Goal: Find contact information: Find contact information

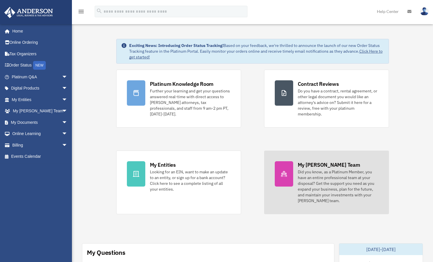
click at [315, 187] on div "Did you know, as a Platinum Member, you have an entire professional team at you…" at bounding box center [338, 186] width 81 height 35
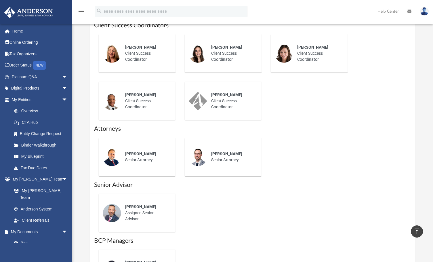
scroll to position [259, 0]
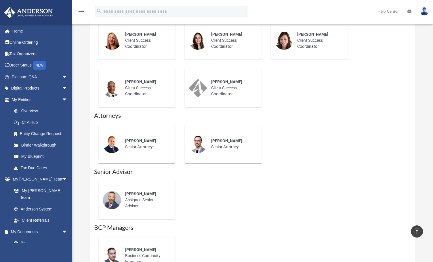
click at [142, 143] on span "Tyson Wade" at bounding box center [140, 140] width 31 height 5
click at [218, 143] on span "Preston Knight" at bounding box center [226, 140] width 31 height 5
click at [214, 151] on div "Preston Knight Senior Attorney" at bounding box center [232, 144] width 50 height 20
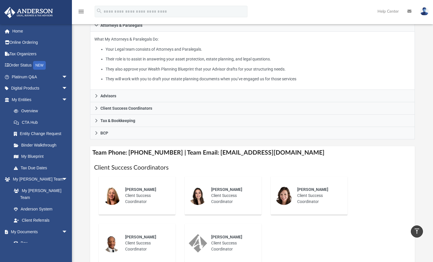
scroll to position [86, 0]
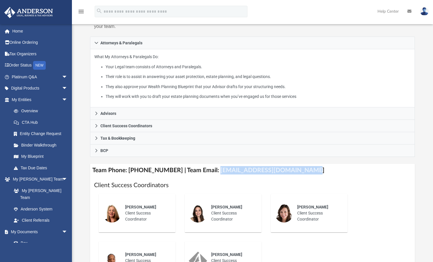
drag, startPoint x: 295, startPoint y: 171, endPoint x: 208, endPoint y: 169, distance: 87.0
click at [208, 169] on h4 "Team Phone: (725) 201-7553 | Team Email: myteam@andersonadvisors.com" at bounding box center [252, 170] width 325 height 13
copy h4 "myteam@andersonadvisors.com"
